Goal: Find specific page/section: Find specific page/section

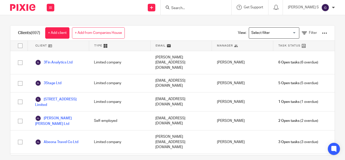
click at [194, 8] on input "Search" at bounding box center [194, 8] width 46 height 5
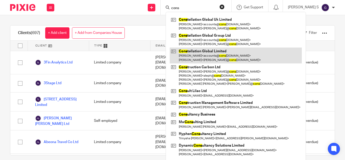
type input "cons"
click at [263, 51] on link at bounding box center [236, 56] width 132 height 16
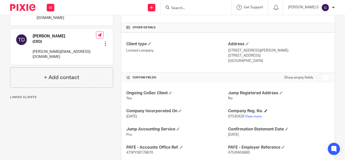
scroll to position [118, 0]
click at [248, 115] on link "View more" at bounding box center [253, 117] width 17 height 4
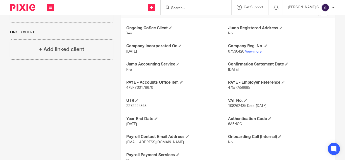
scroll to position [203, 0]
